Goal: Task Accomplishment & Management: Manage account settings

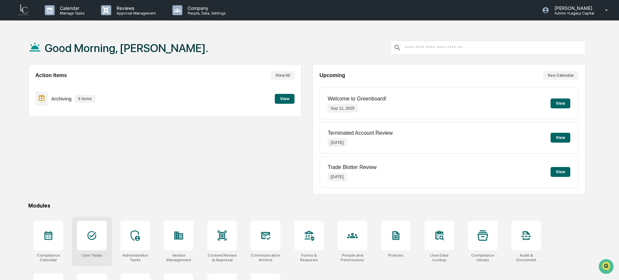
click at [104, 242] on div at bounding box center [92, 235] width 30 height 30
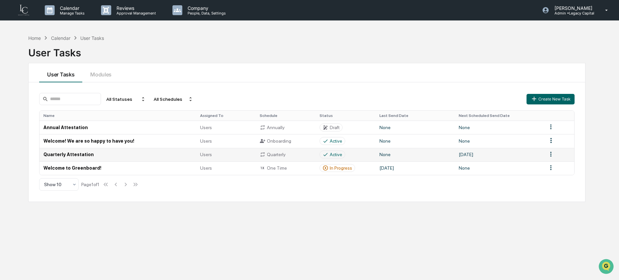
click at [131, 153] on td "Quarterly Attestation" at bounding box center [117, 154] width 156 height 13
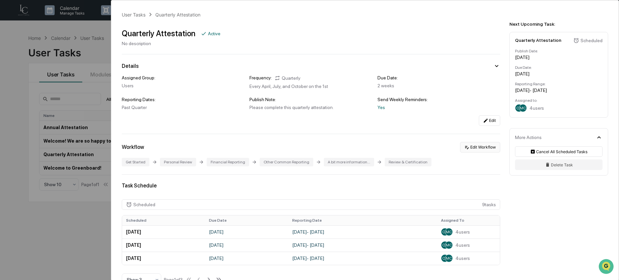
click at [477, 145] on button "Edit Workflow" at bounding box center [480, 147] width 40 height 11
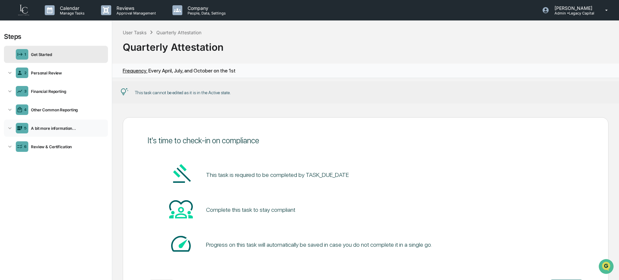
click at [59, 128] on div "A bit more information..." at bounding box center [66, 128] width 77 height 5
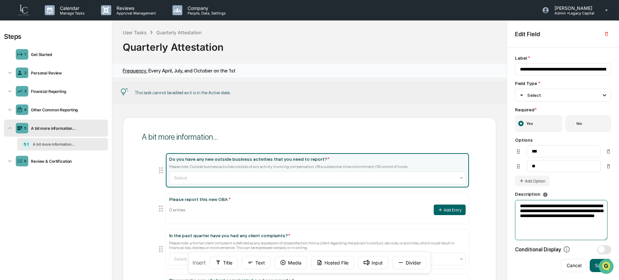
click at [564, 221] on textarea "**********" at bounding box center [561, 220] width 92 height 40
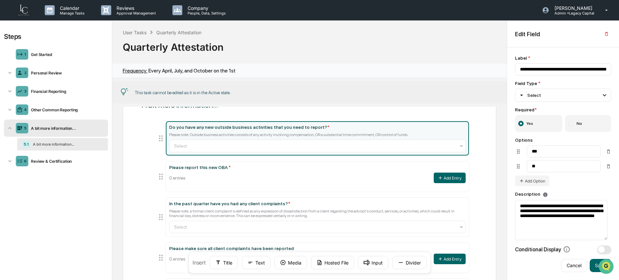
scroll to position [40, 0]
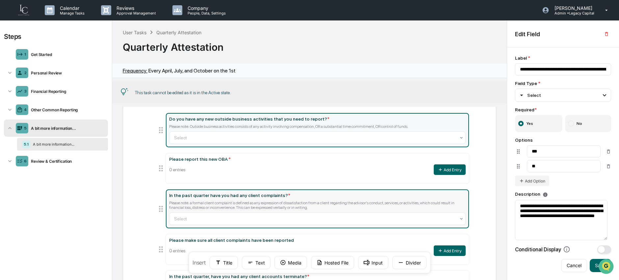
click at [260, 204] on div "Please note: a formal client complaint is defined as any expression of dissatis…" at bounding box center [317, 204] width 297 height 9
type input "**********"
type textarea "**********"
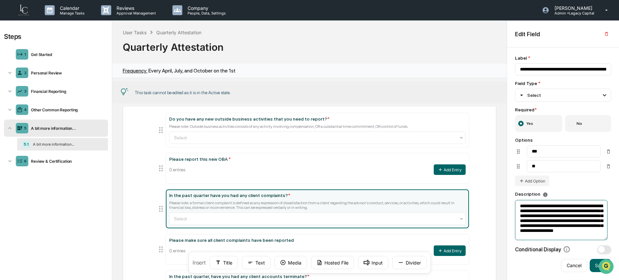
click at [553, 225] on textarea "**********" at bounding box center [561, 220] width 92 height 40
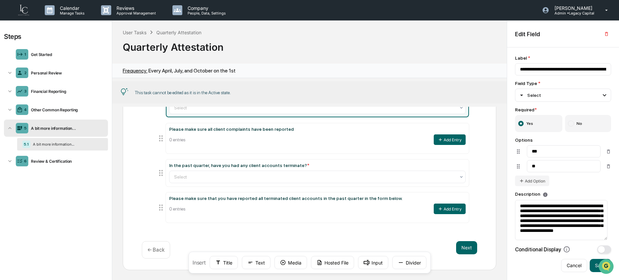
scroll to position [0, 0]
click at [586, 11] on p "Admin • Legacy Capital" at bounding box center [572, 13] width 46 height 5
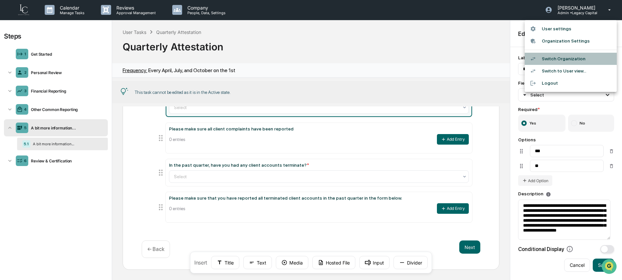
click at [585, 62] on li "Switch Organization" at bounding box center [571, 59] width 92 height 12
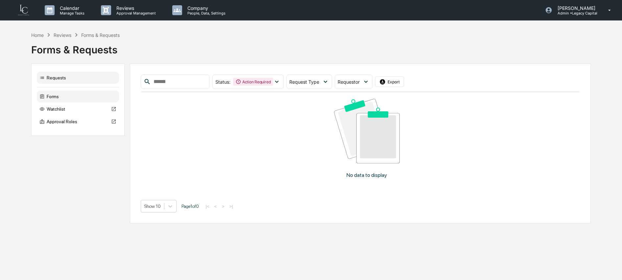
click at [92, 95] on div "Forms" at bounding box center [78, 96] width 82 height 12
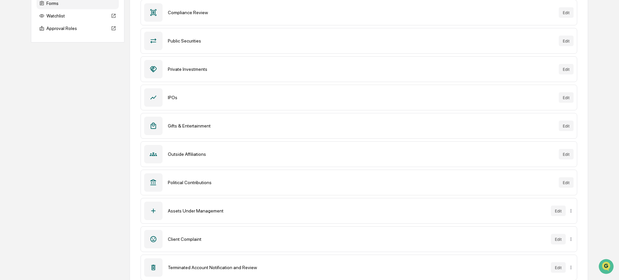
scroll to position [107, 0]
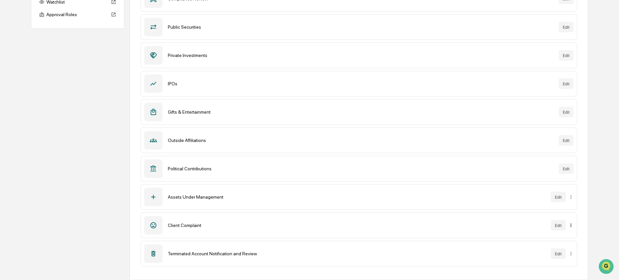
click at [570, 173] on html "Calendar Manage Tasks Reviews Approval Management Company People, Data, Setting…" at bounding box center [309, 33] width 619 height 280
click at [571, 173] on html "Calendar Manage Tasks Reviews Approval Management Company People, Data, Setting…" at bounding box center [311, 33] width 622 height 280
click at [559, 226] on button "Edit" at bounding box center [558, 225] width 15 height 11
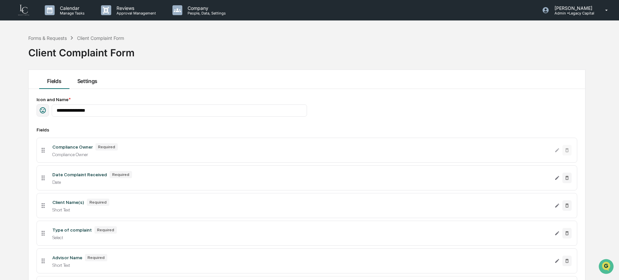
click at [91, 82] on button "Settings" at bounding box center [87, 79] width 36 height 19
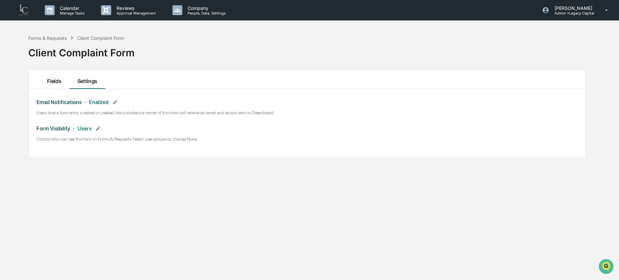
click at [63, 78] on button "Fields" at bounding box center [54, 79] width 30 height 19
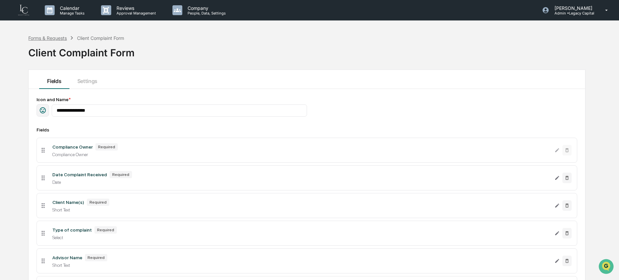
click at [40, 38] on div "Forms & Requests" at bounding box center [47, 38] width 38 height 6
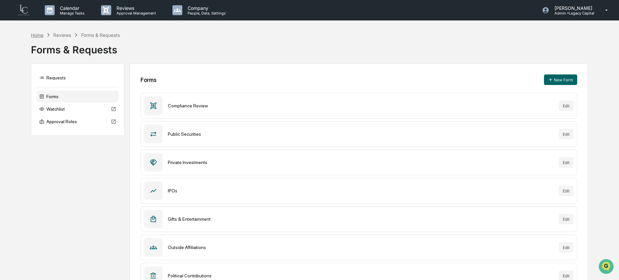
click at [40, 35] on div "Home" at bounding box center [37, 35] width 12 height 6
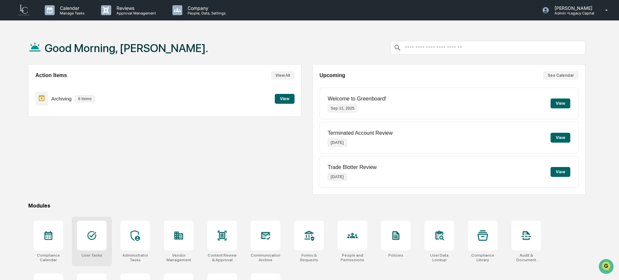
click at [88, 233] on icon at bounding box center [91, 235] width 9 height 9
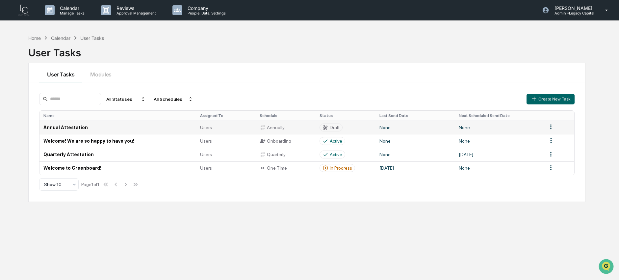
click at [110, 127] on td "Annual Attestation" at bounding box center [117, 126] width 156 height 13
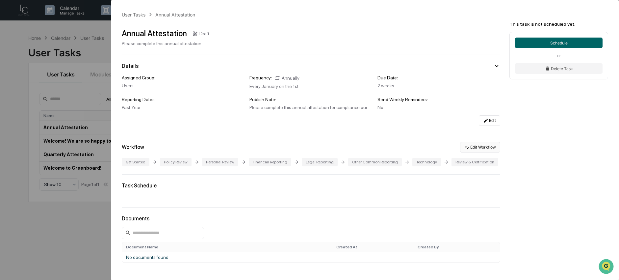
click at [472, 148] on button "Edit Workflow" at bounding box center [480, 147] width 40 height 11
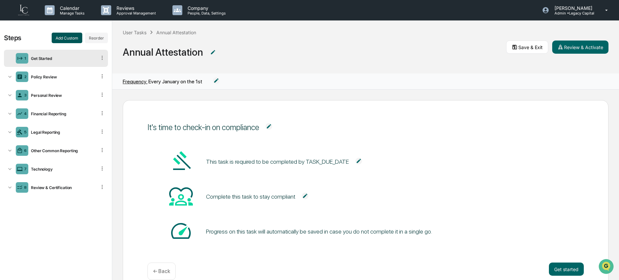
click at [69, 41] on button "Add Custom" at bounding box center [67, 38] width 31 height 11
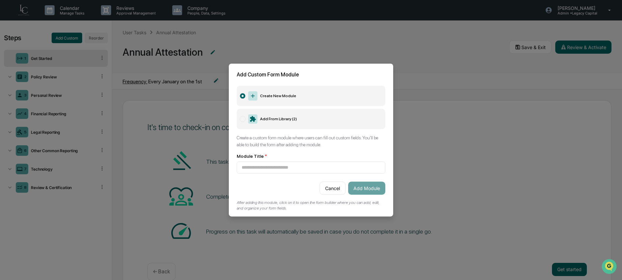
click at [287, 123] on label "Add From Library ( 2 )" at bounding box center [311, 119] width 149 height 20
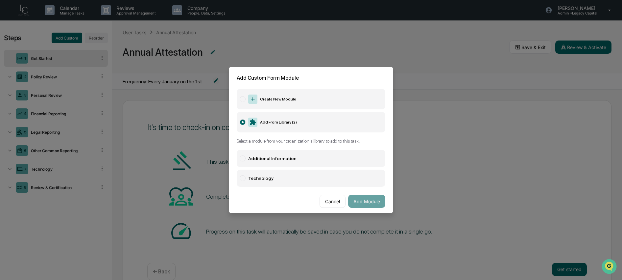
click at [294, 161] on div "Additional Information" at bounding box center [272, 158] width 48 height 5
click at [368, 201] on button "Add Module" at bounding box center [366, 200] width 37 height 13
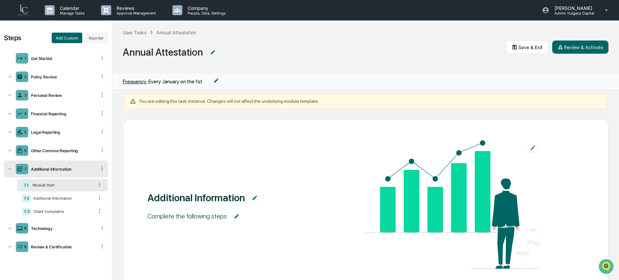
click at [177, 115] on div "Additional Information Complete the following steps Continue ← Back" at bounding box center [365, 194] width 507 height 171
click at [580, 46] on button "Review & Activate" at bounding box center [580, 46] width 56 height 13
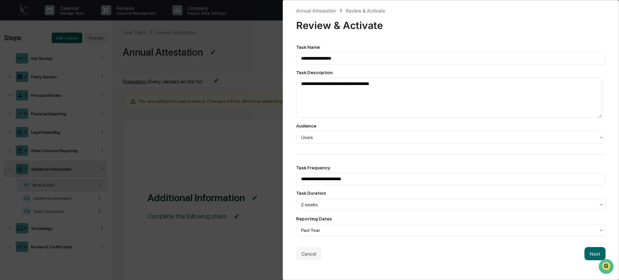
scroll to position [0, 0]
click at [584, 257] on button "Next" at bounding box center [594, 253] width 21 height 13
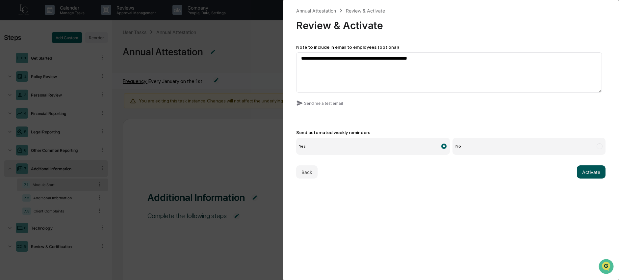
click at [587, 172] on button "Activate" at bounding box center [591, 171] width 29 height 13
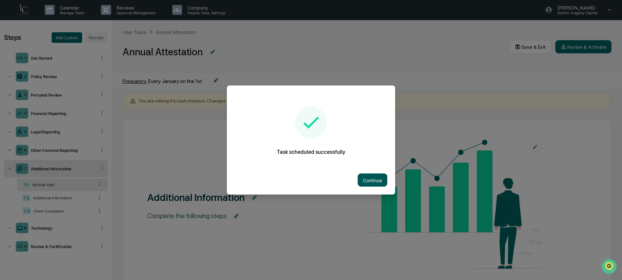
click at [376, 183] on button "Continue" at bounding box center [373, 179] width 30 height 13
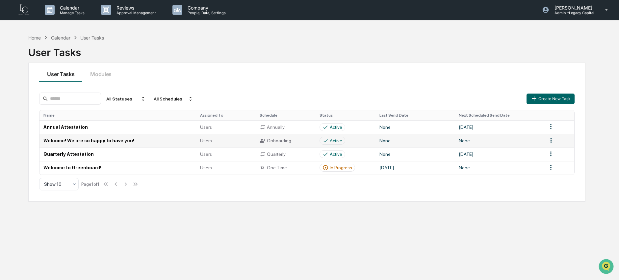
click at [552, 139] on html "Calendar Manage Tasks Reviews Approval Management Company People, Data, Setting…" at bounding box center [309, 140] width 619 height 280
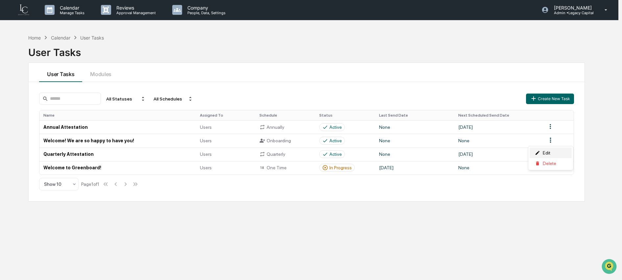
click at [552, 153] on div "Edit" at bounding box center [551, 152] width 42 height 11
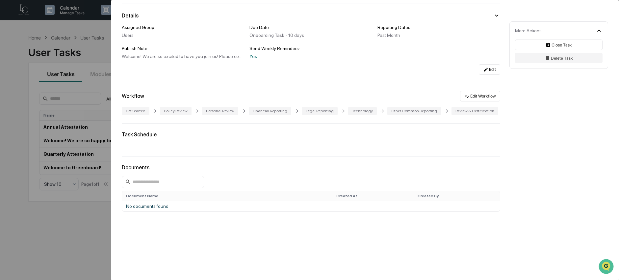
scroll to position [64, 0]
click at [105, 58] on div "User Tasks Welcome! We are so happy to have you! Welcome! We are so happy to ha…" at bounding box center [309, 140] width 619 height 280
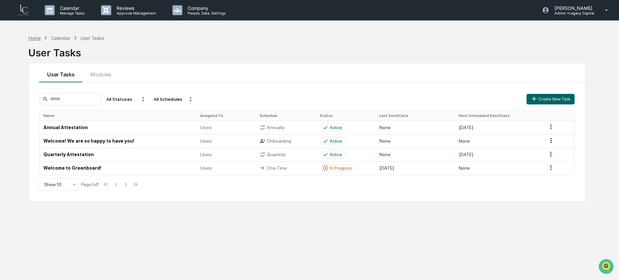
click at [38, 38] on div "Home" at bounding box center [34, 38] width 12 height 6
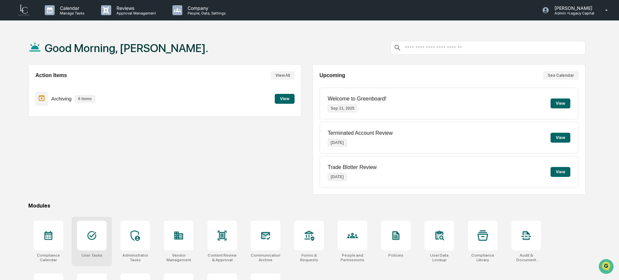
click at [89, 246] on div at bounding box center [92, 235] width 30 height 30
